Goal: Book appointment/travel/reservation

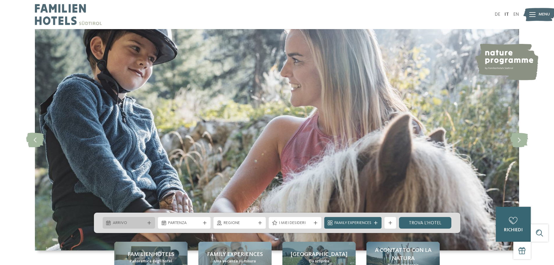
click at [120, 228] on div "Arrivo" at bounding box center [129, 223] width 53 height 12
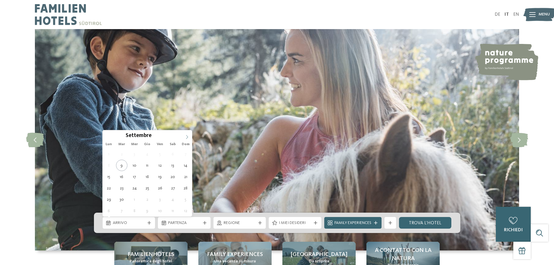
click at [185, 138] on icon at bounding box center [187, 137] width 4 height 4
click at [185, 137] on icon at bounding box center [187, 137] width 4 height 4
type div "06.12.2025"
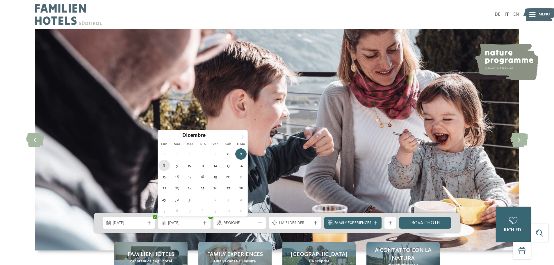
type div "08.12.2025"
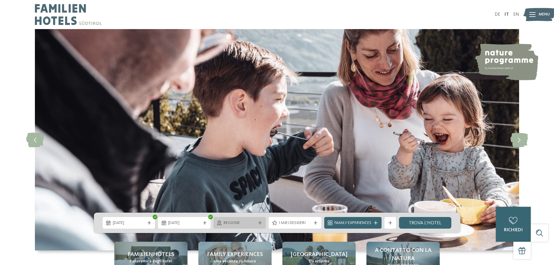
click at [247, 224] on span "Regione" at bounding box center [240, 223] width 32 height 6
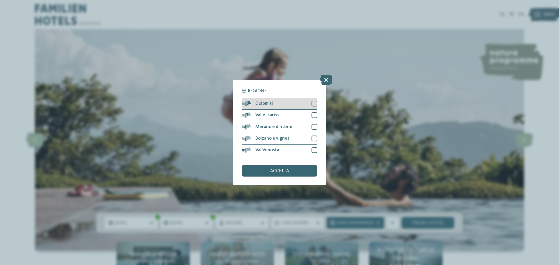
click at [295, 102] on div "Dolomiti" at bounding box center [279, 104] width 76 height 12
click at [278, 168] on div "accetta" at bounding box center [279, 171] width 76 height 12
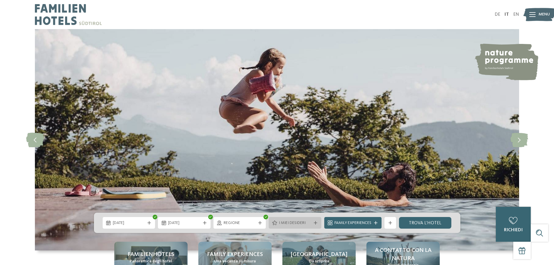
click at [307, 220] on div "I miei desideri" at bounding box center [295, 223] width 35 height 6
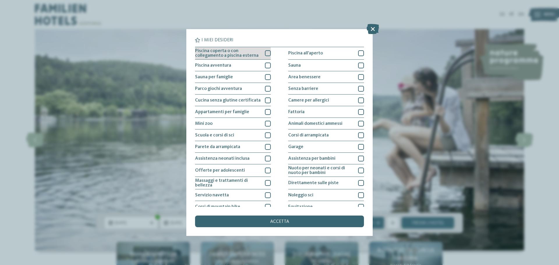
click at [265, 54] on div at bounding box center [268, 53] width 6 height 6
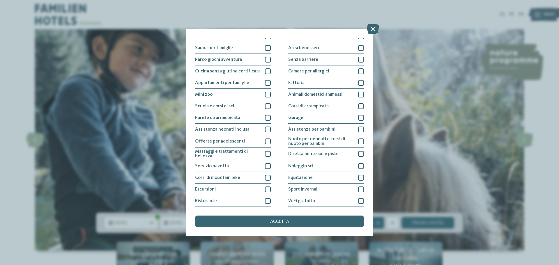
scroll to position [41, 0]
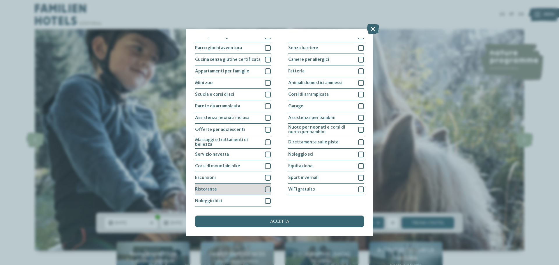
click at [267, 192] on div at bounding box center [268, 189] width 6 height 6
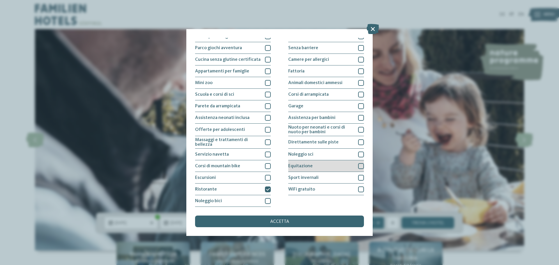
click at [358, 168] on div at bounding box center [361, 166] width 6 height 6
click at [358, 167] on div at bounding box center [361, 166] width 6 height 6
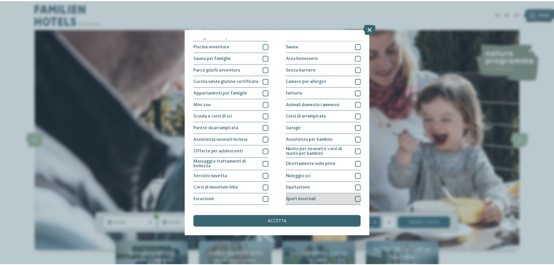
scroll to position [0, 0]
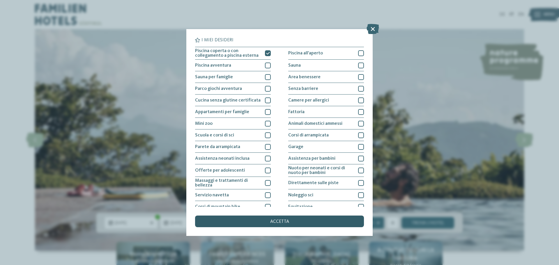
click at [289, 223] on div "accetta" at bounding box center [279, 222] width 169 height 12
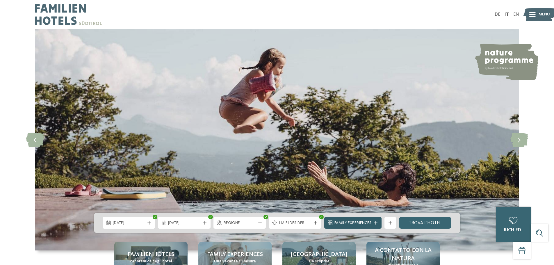
click at [372, 225] on div "Family Experiences" at bounding box center [353, 223] width 40 height 6
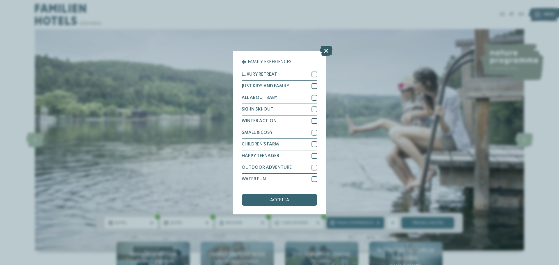
click at [326, 49] on icon at bounding box center [326, 50] width 13 height 10
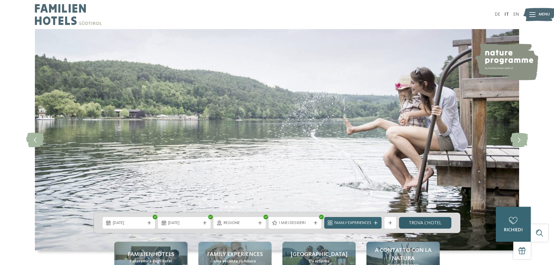
click at [435, 225] on link "trova l’hotel" at bounding box center [425, 223] width 53 height 12
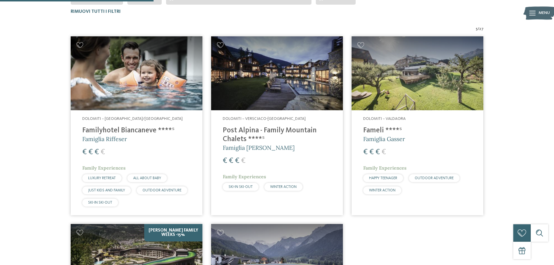
click at [161, 93] on img at bounding box center [137, 73] width 132 height 74
click at [273, 92] on img at bounding box center [277, 73] width 132 height 74
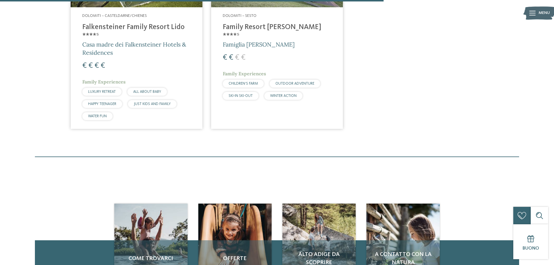
scroll to position [365, 0]
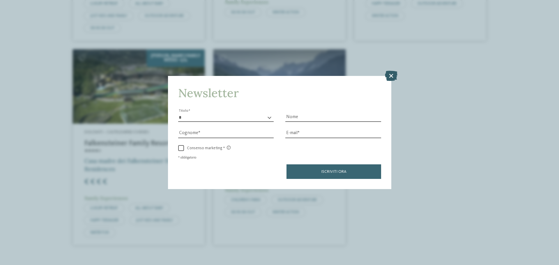
click at [391, 73] on icon at bounding box center [391, 76] width 13 height 10
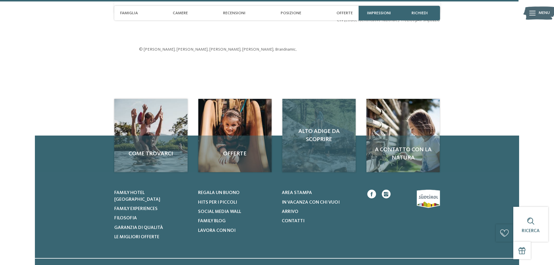
scroll to position [1542, 0]
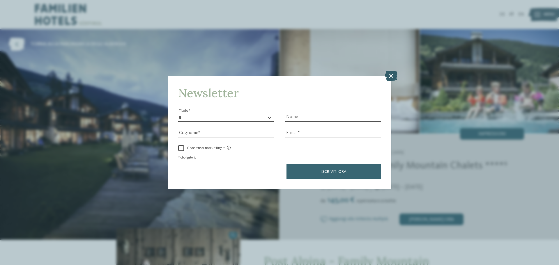
click at [393, 78] on icon at bounding box center [391, 76] width 13 height 10
